Goal: Navigation & Orientation: Find specific page/section

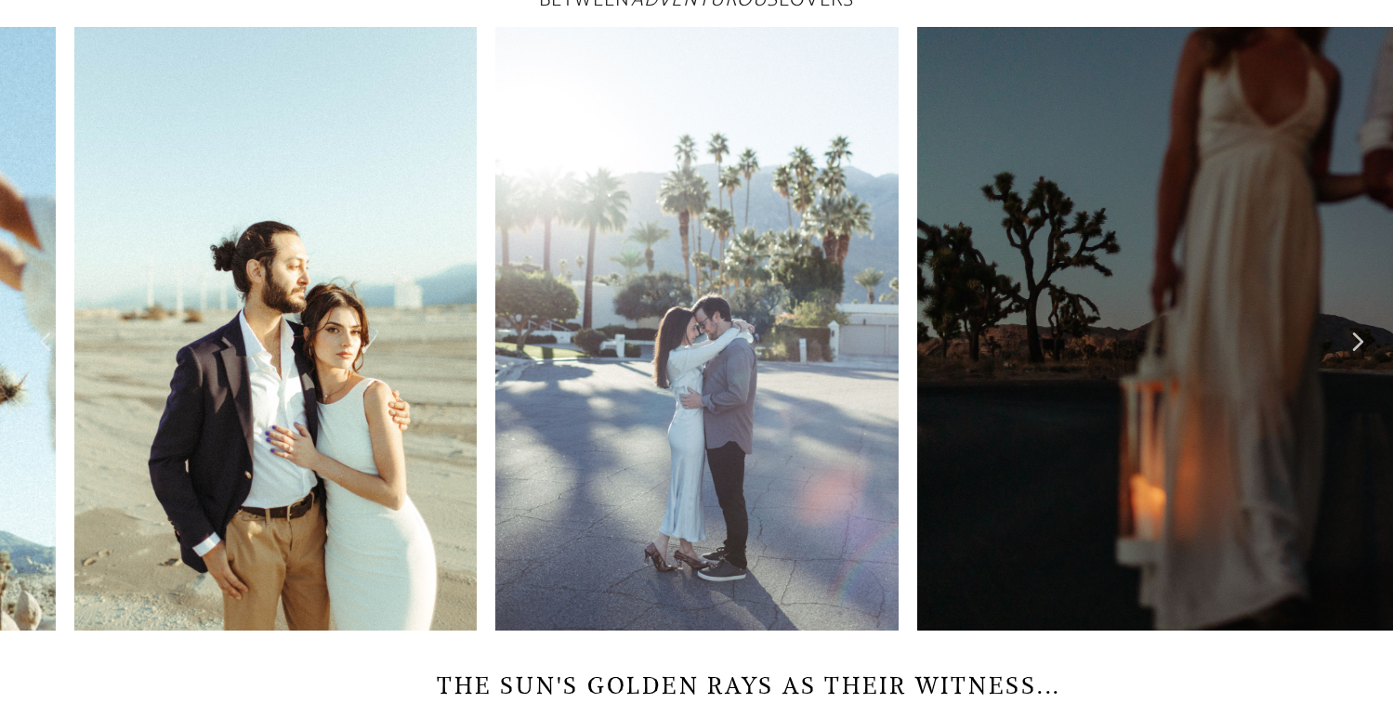
scroll to position [835, 0]
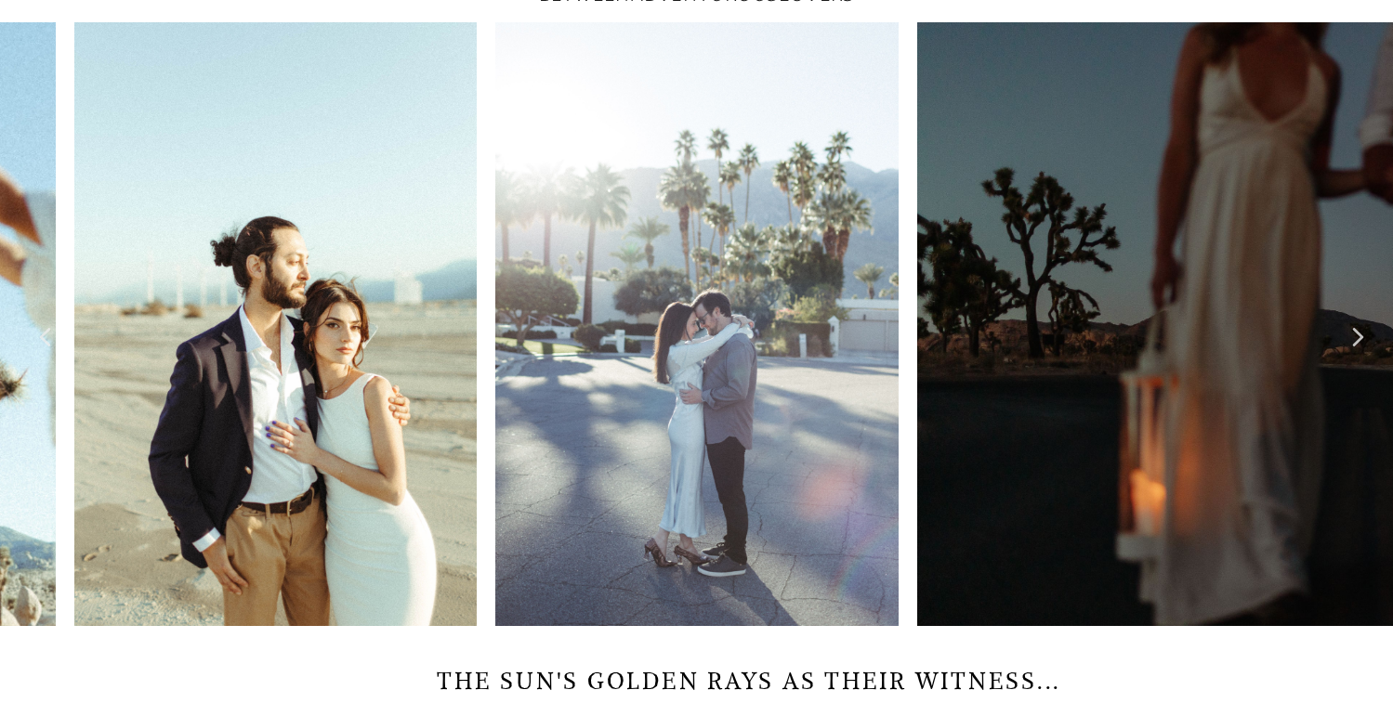
click at [818, 248] on img at bounding box center [696, 324] width 402 height 604
click at [1357, 343] on icon at bounding box center [1358, 337] width 11 height 19
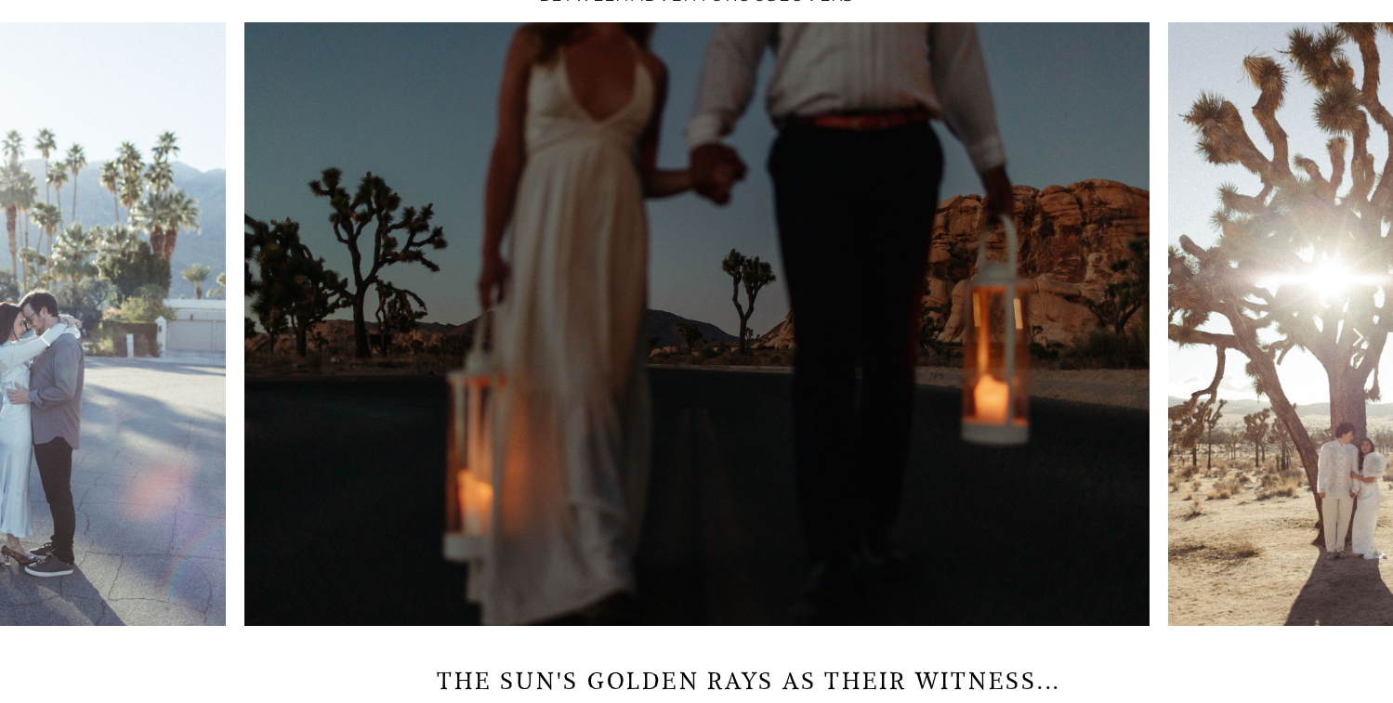
click at [1349, 343] on div at bounding box center [1346, 324] width 37 height 37
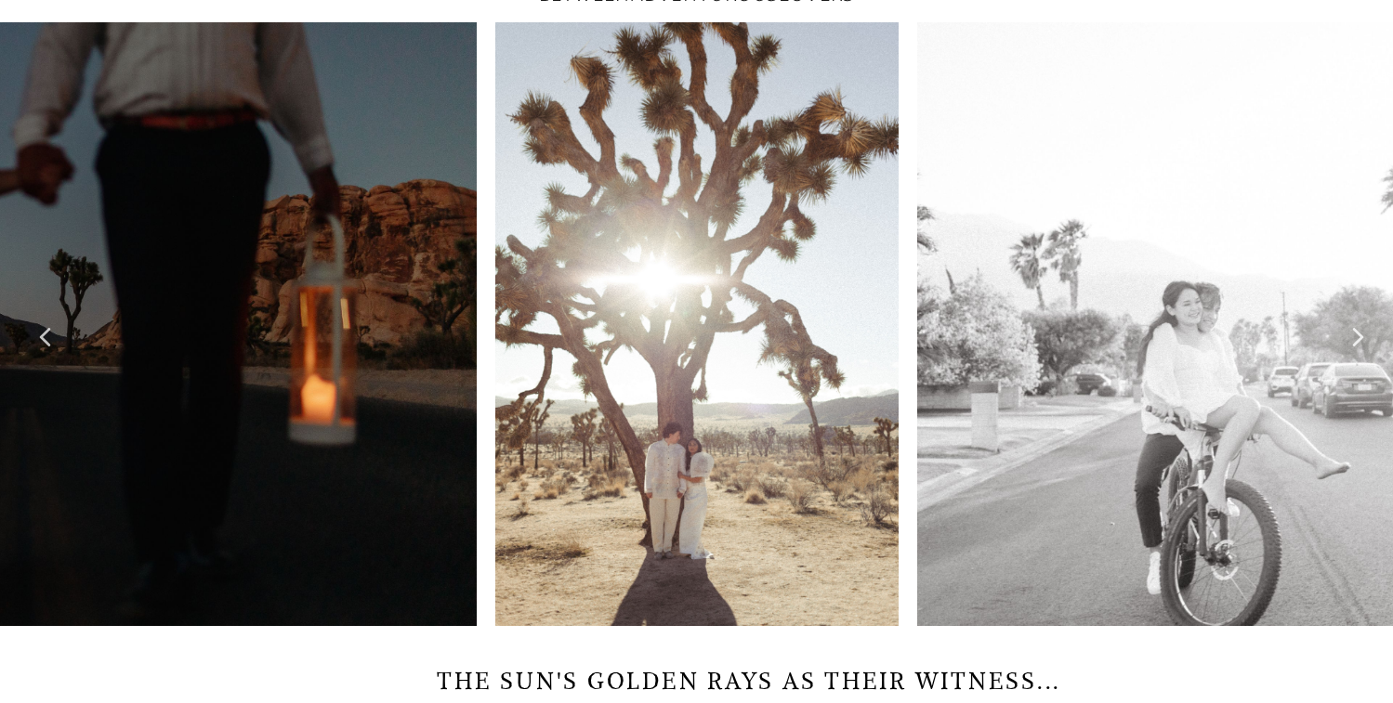
click at [1349, 343] on div at bounding box center [1346, 324] width 37 height 37
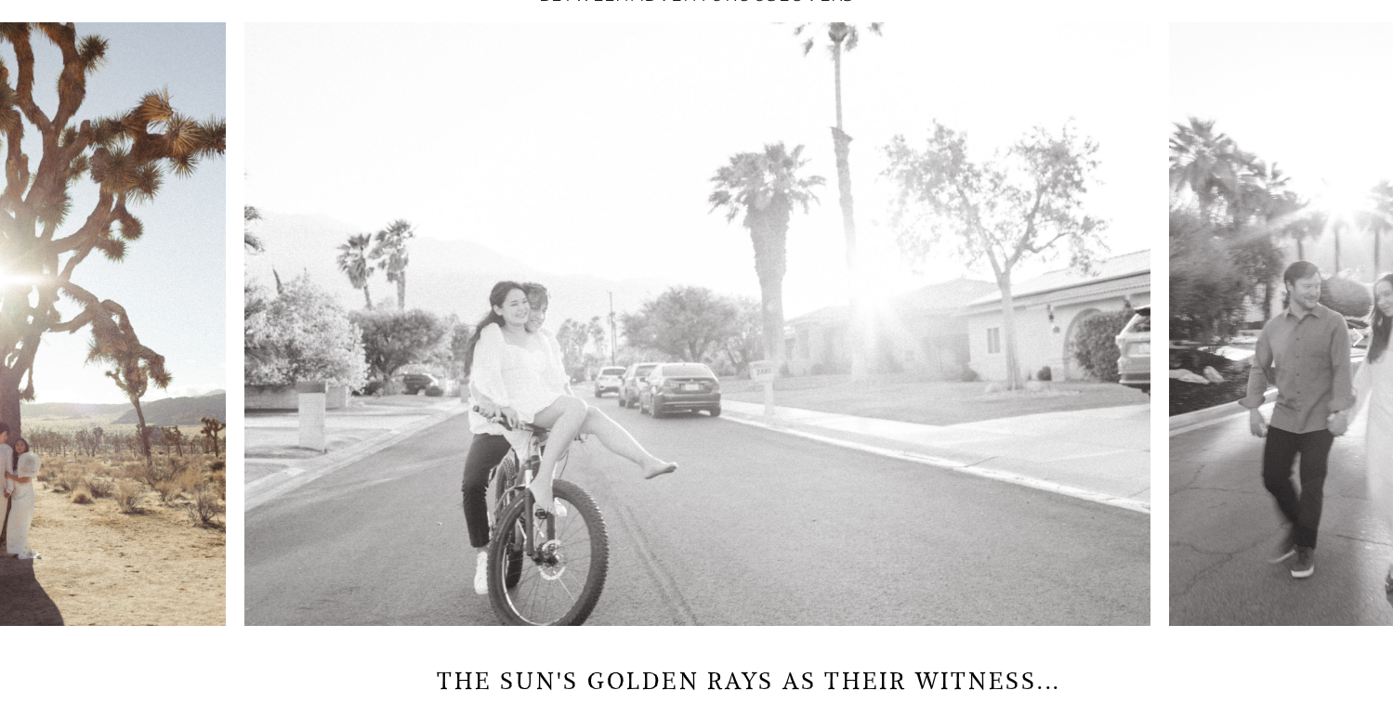
click at [1349, 343] on div at bounding box center [1346, 324] width 37 height 37
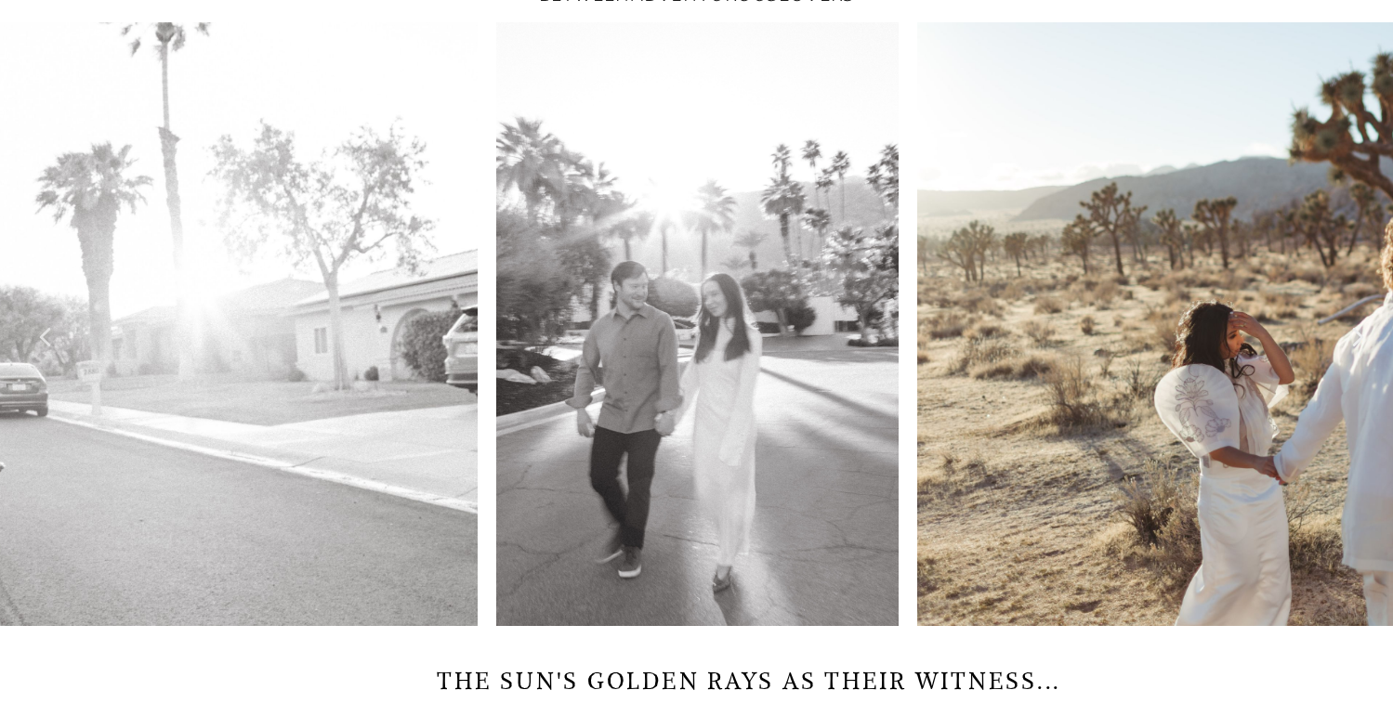
click at [1349, 343] on div at bounding box center [1346, 324] width 37 height 37
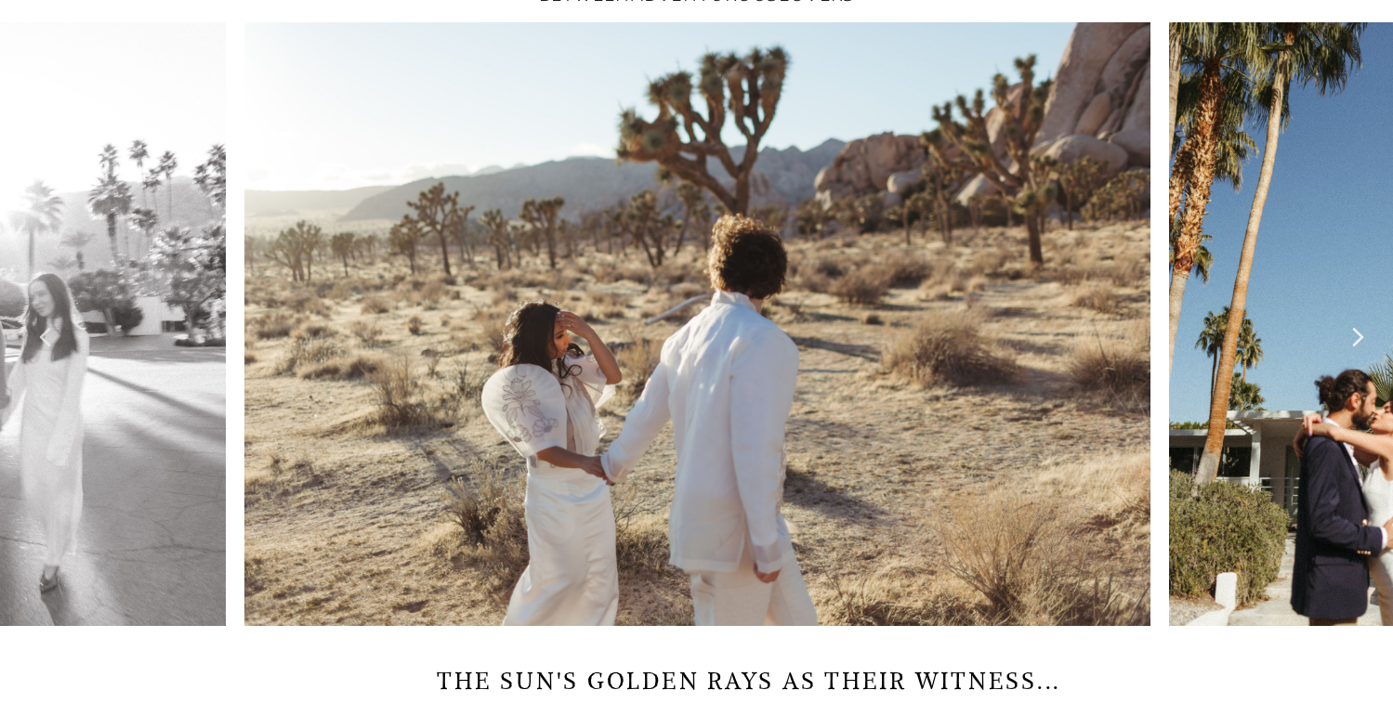
click at [1349, 343] on div at bounding box center [1346, 324] width 37 height 37
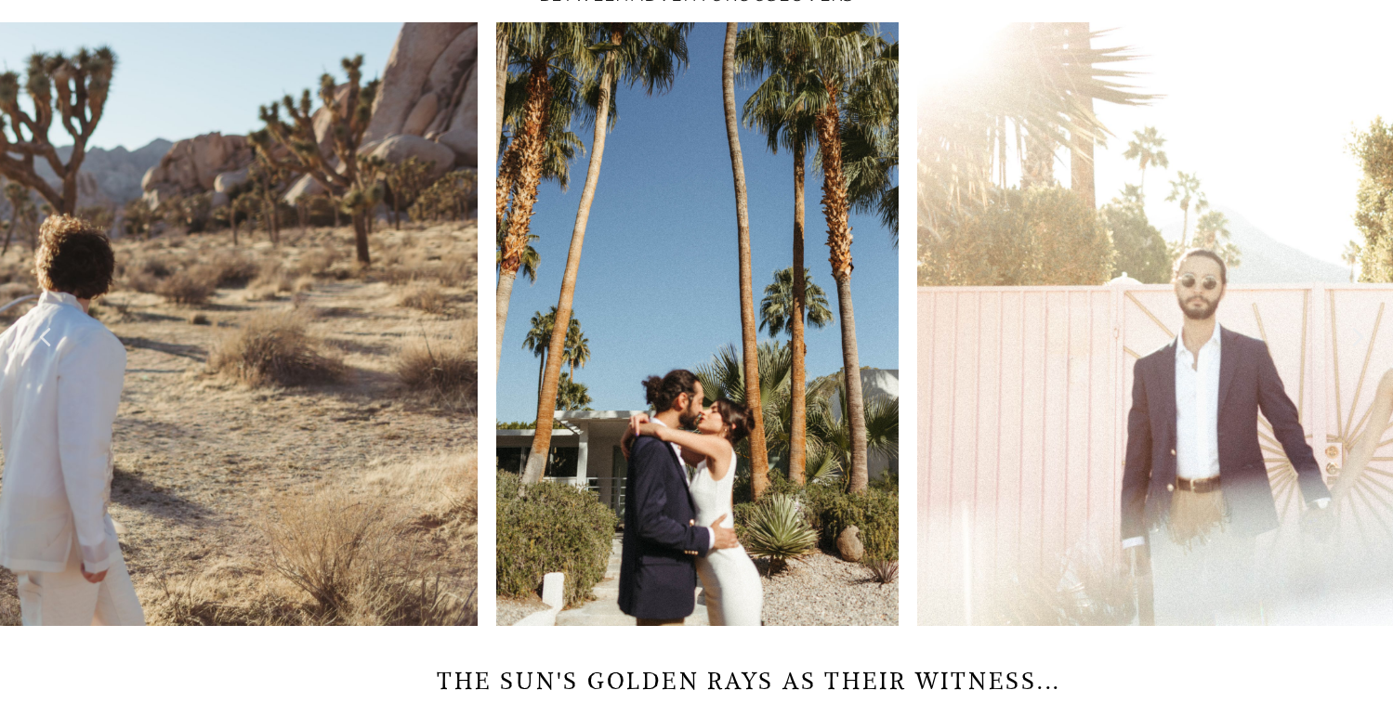
click at [1349, 343] on div at bounding box center [1346, 324] width 37 height 37
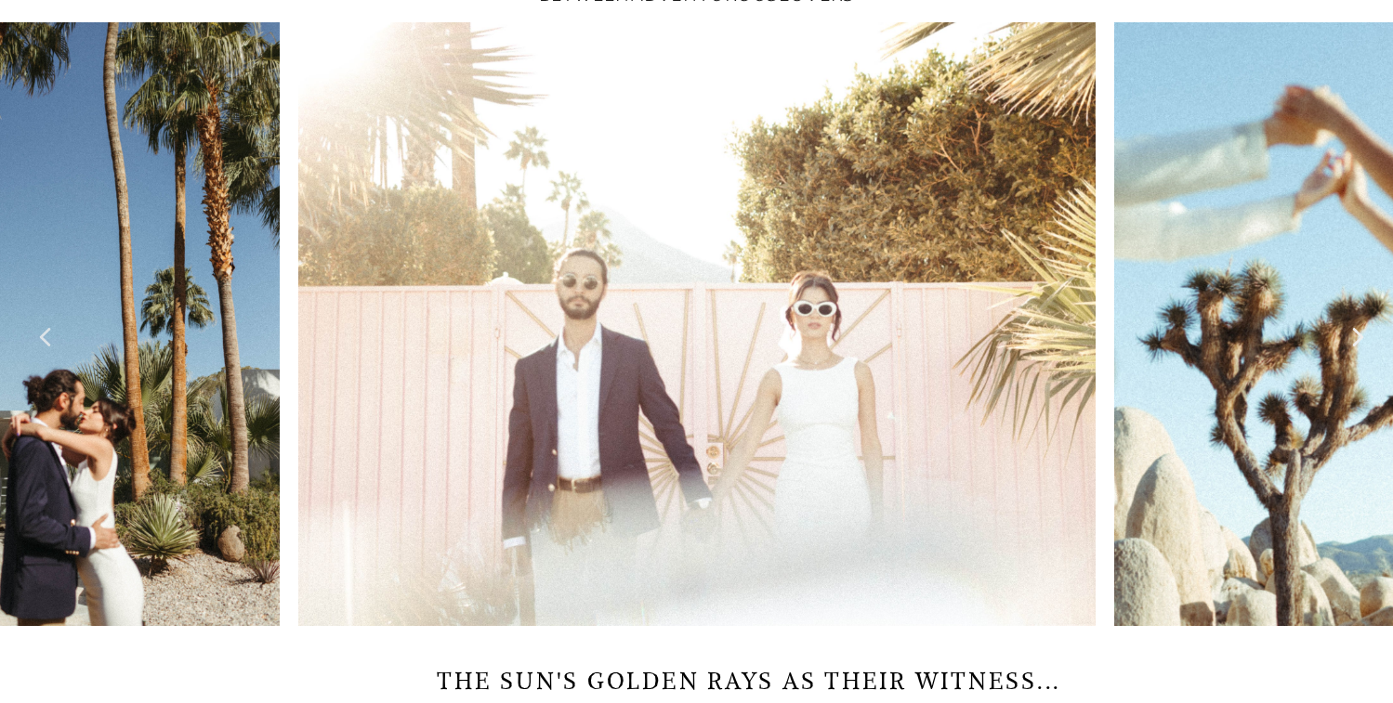
click at [1349, 343] on div at bounding box center [1346, 324] width 37 height 37
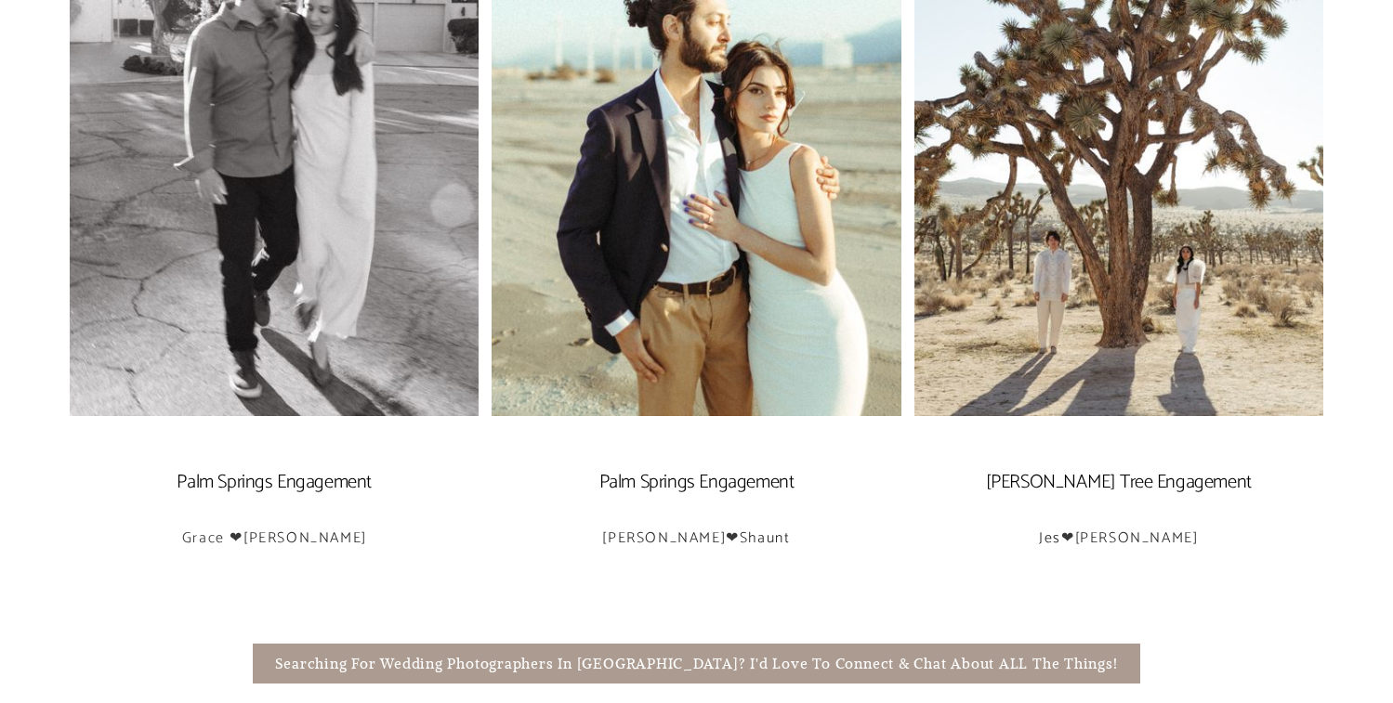
scroll to position [3399, 0]
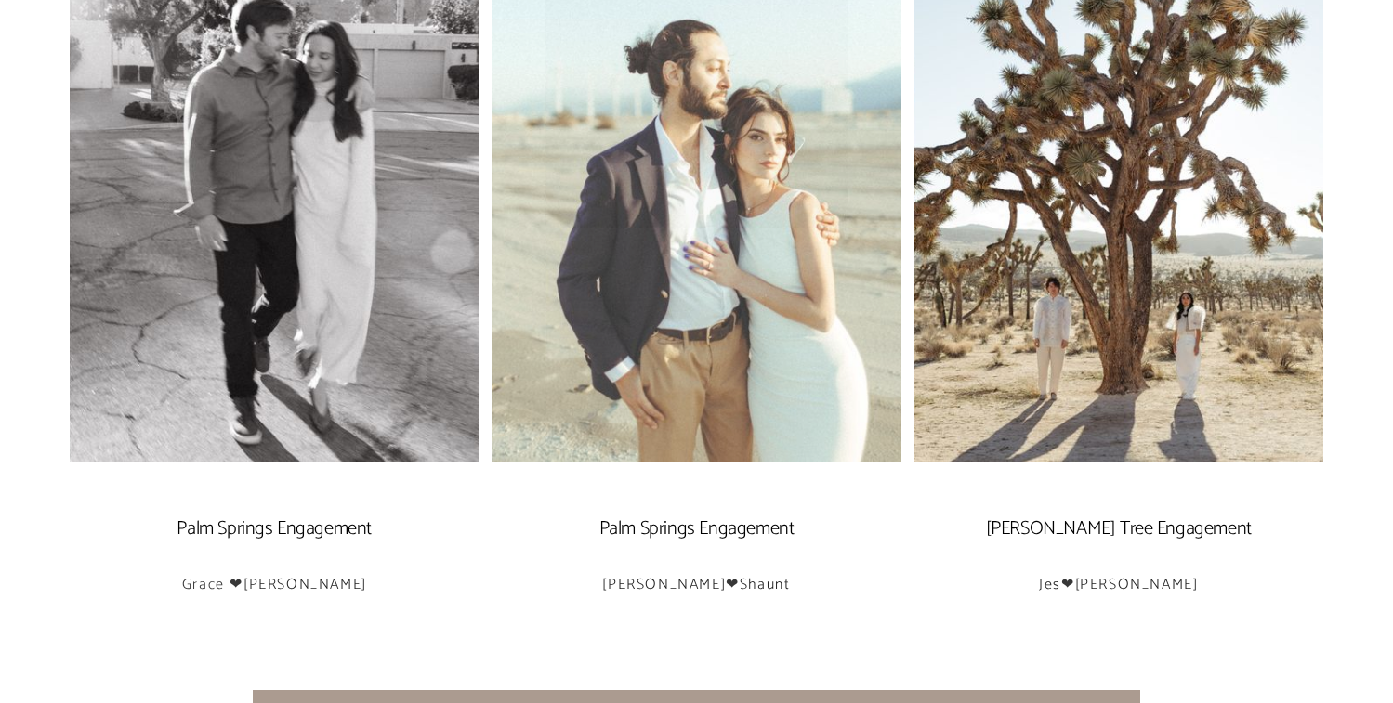
click at [648, 415] on img at bounding box center [695, 136] width 409 height 652
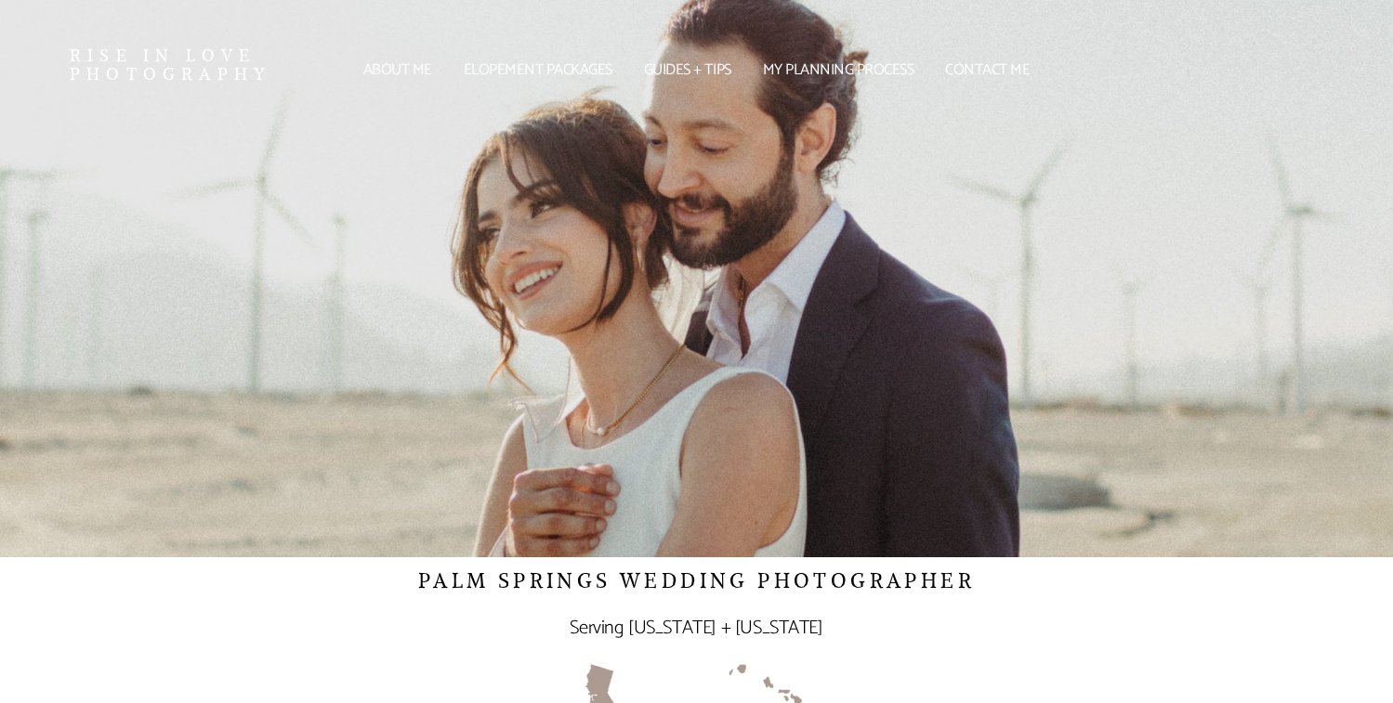
click at [458, 420] on div at bounding box center [696, 278] width 1393 height 557
click at [537, 71] on link "Elopement packages" at bounding box center [537, 70] width 171 height 11
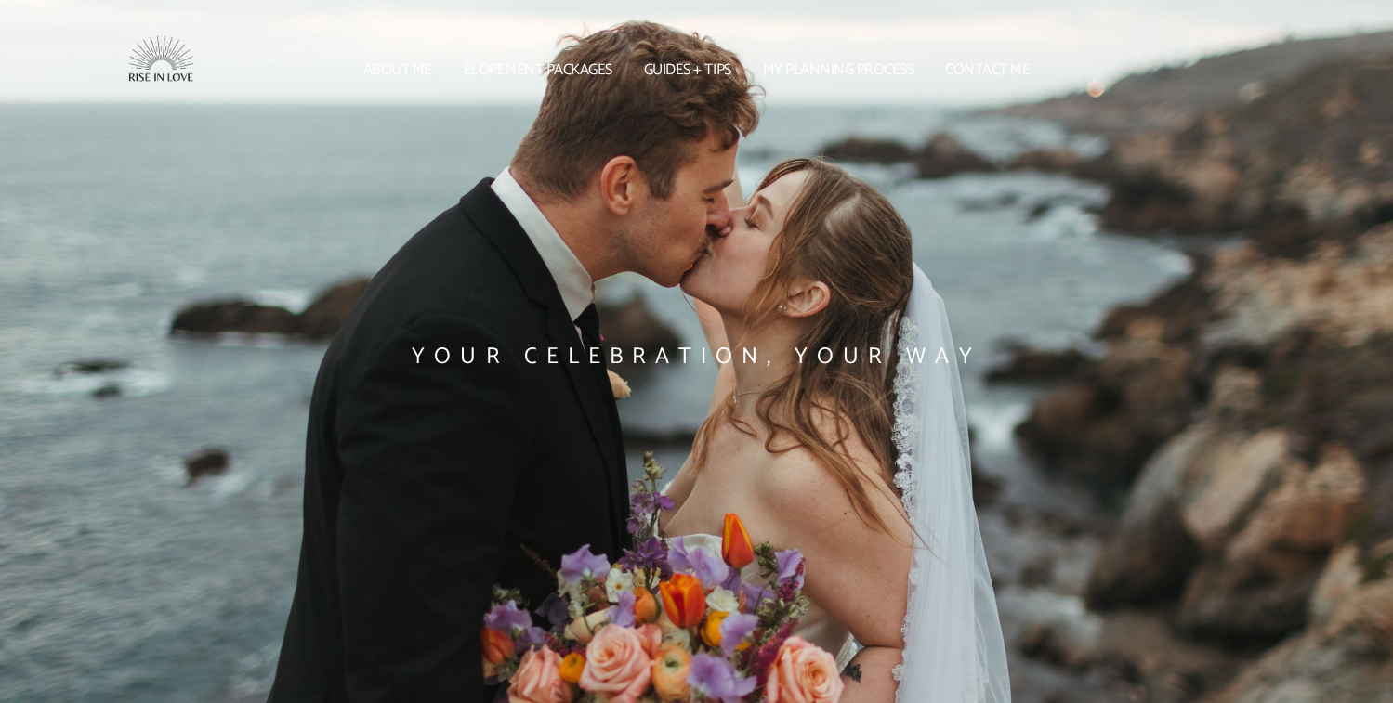
click at [404, 76] on link "About me" at bounding box center [397, 70] width 91 height 11
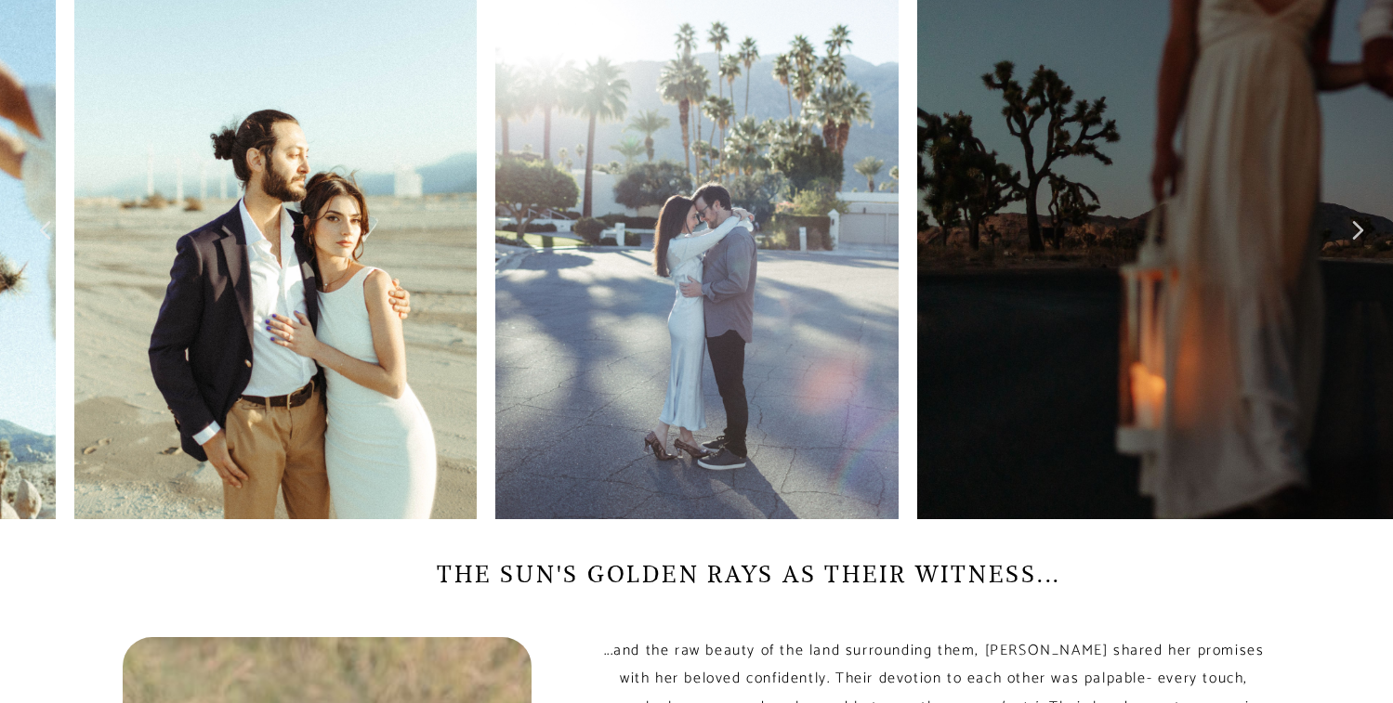
scroll to position [952, 0]
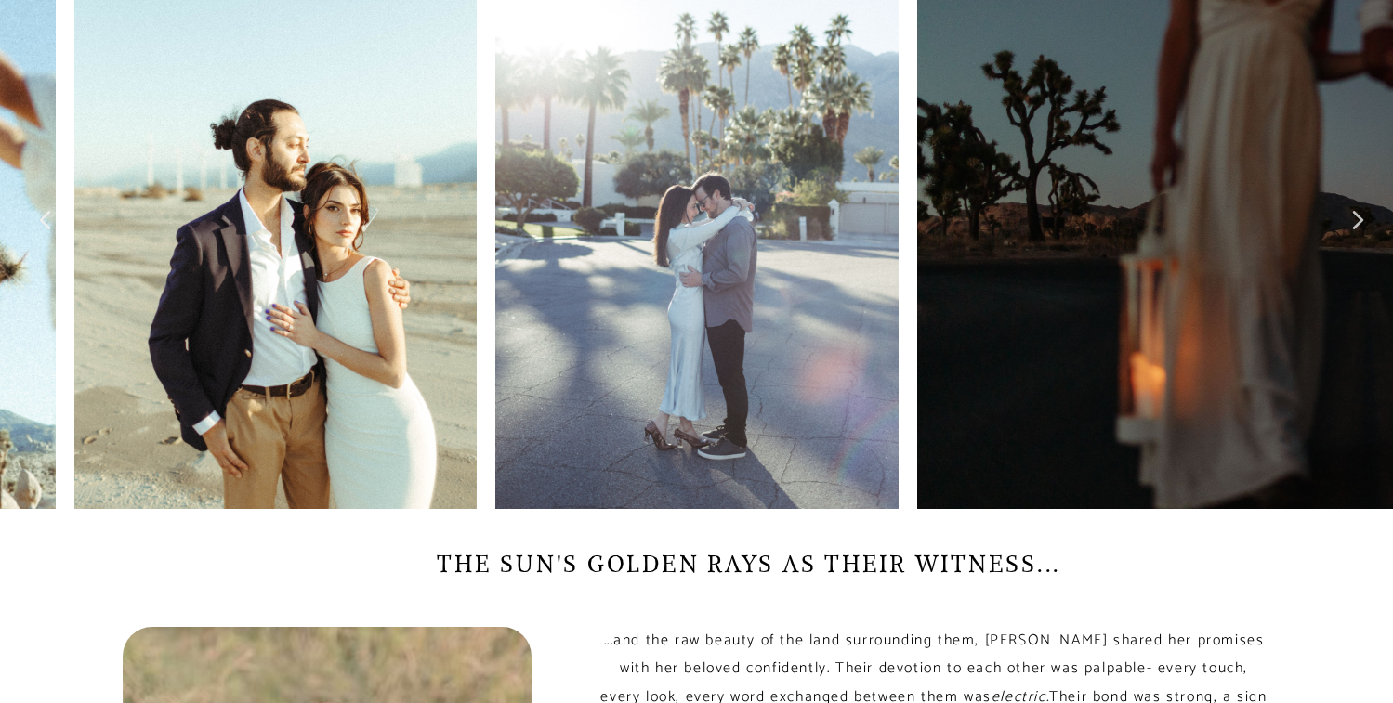
click at [259, 220] on div at bounding box center [139, 207] width 279 height 604
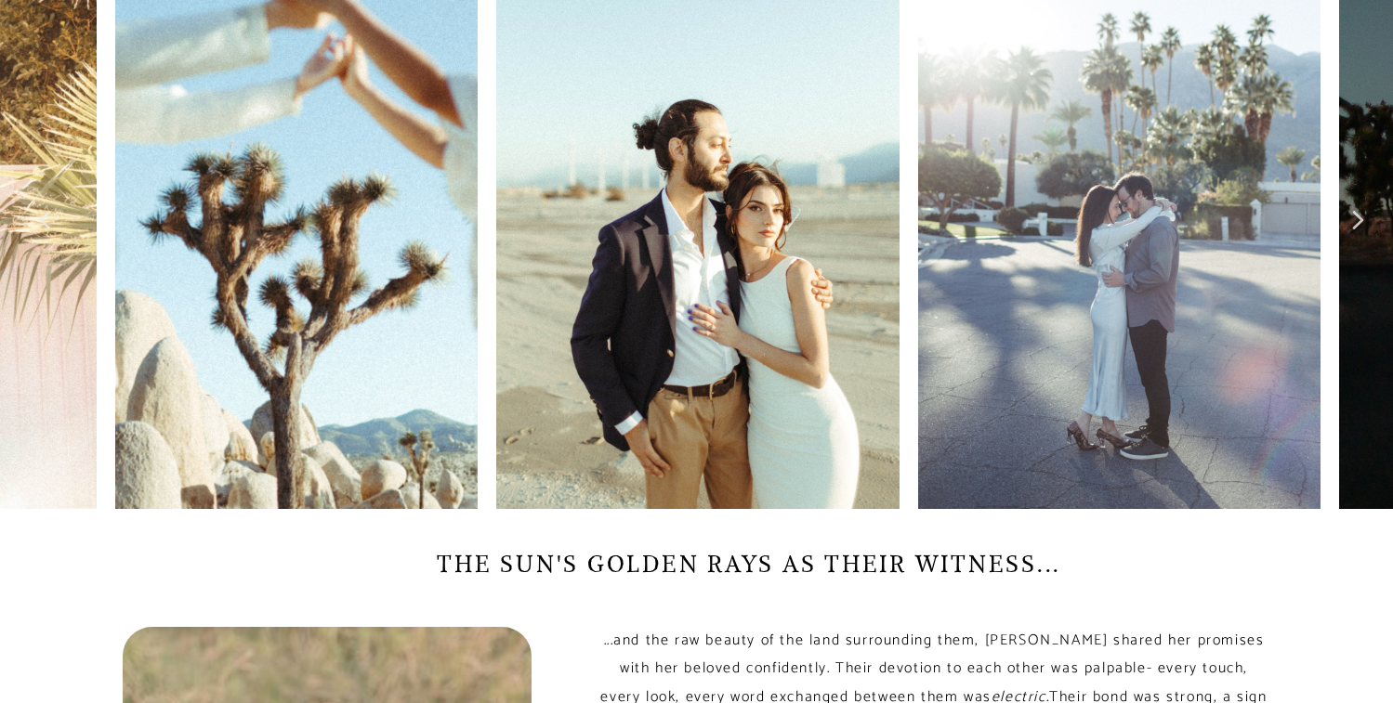
click at [580, 195] on img at bounding box center [697, 207] width 402 height 604
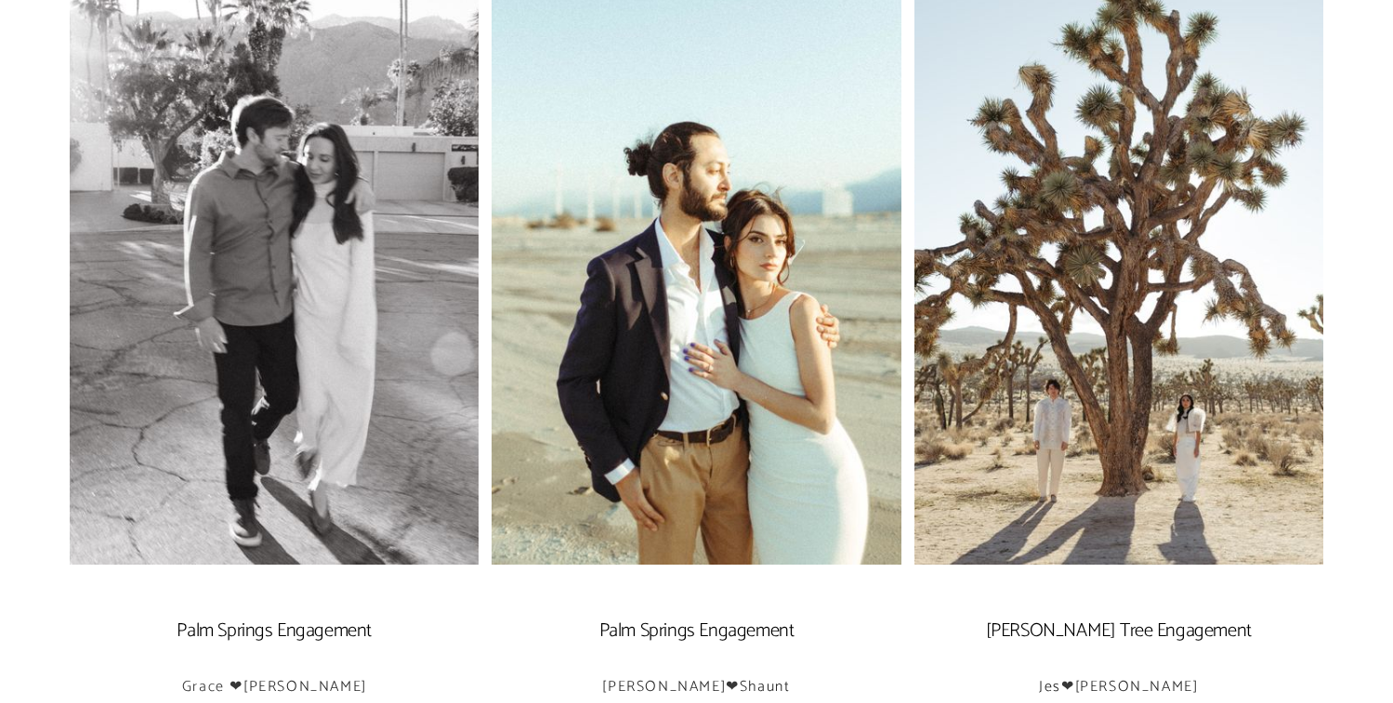
scroll to position [3306, 0]
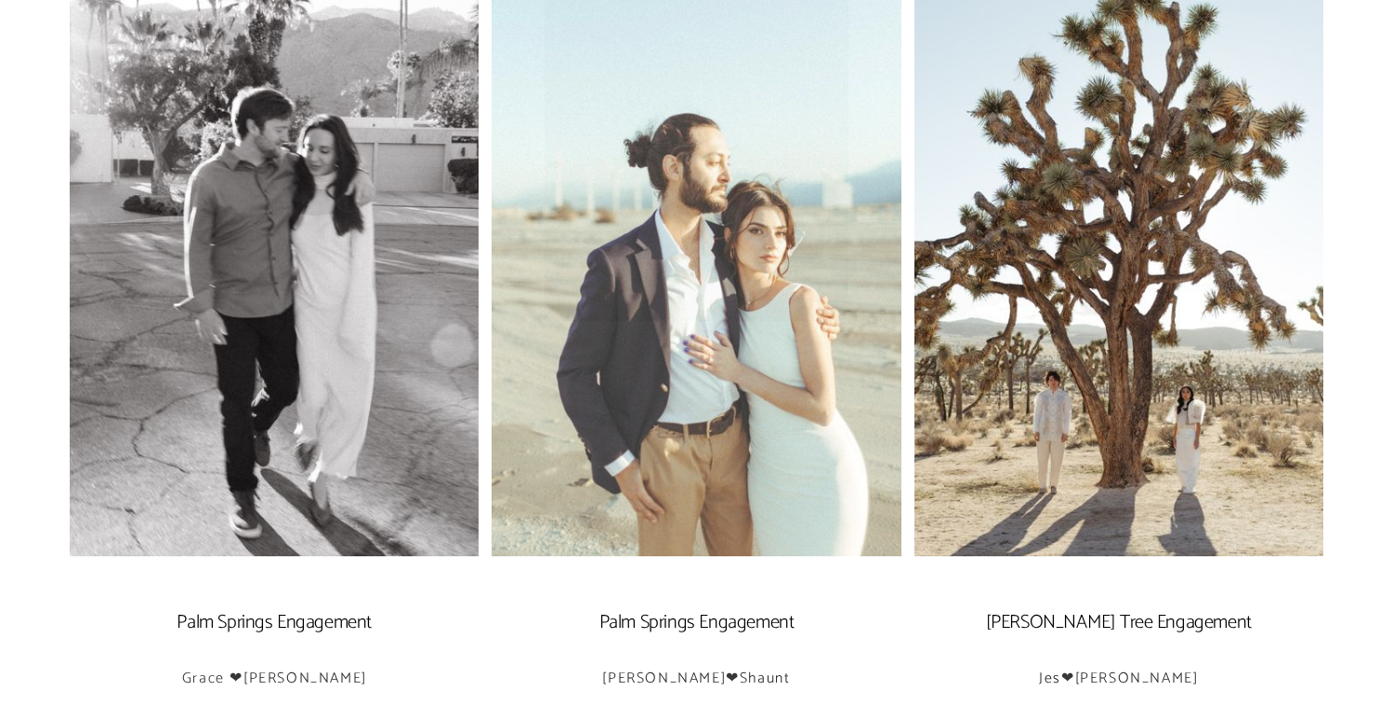
click at [628, 420] on img at bounding box center [695, 229] width 409 height 652
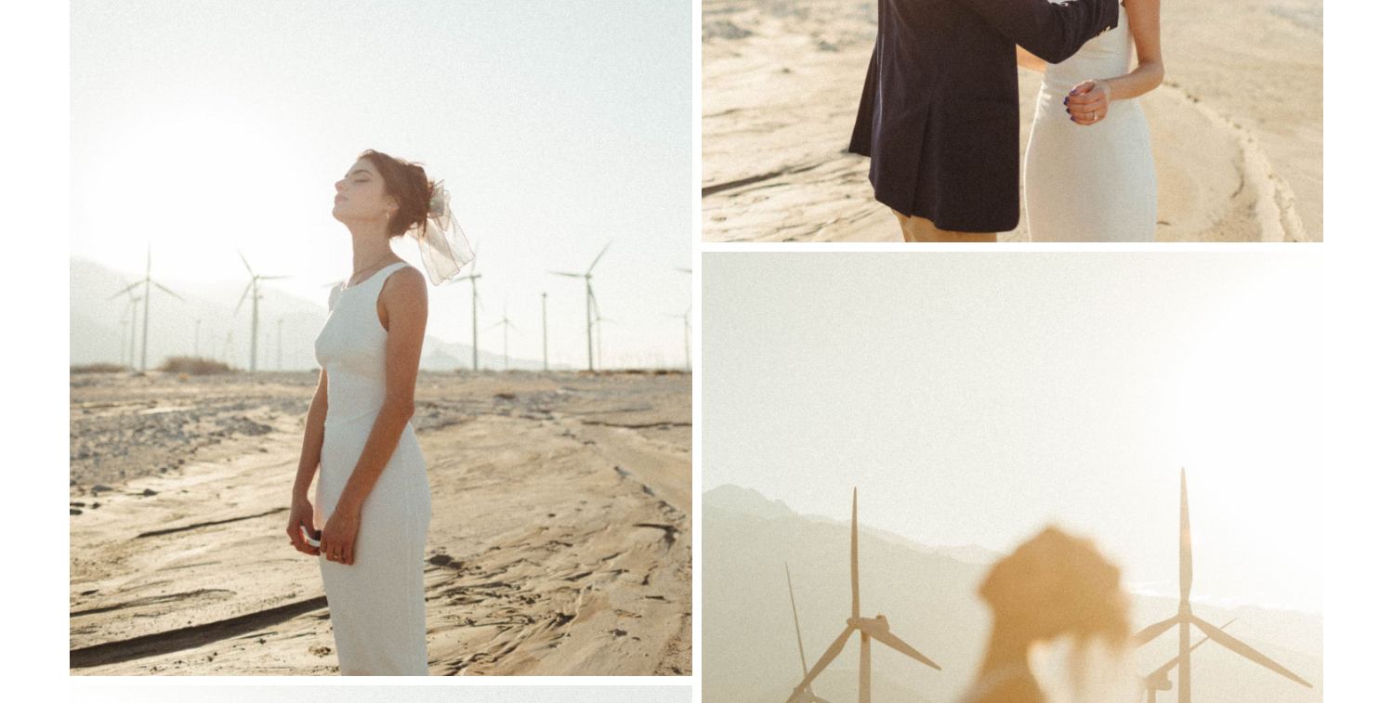
scroll to position [17196, 0]
